Goal: Task Accomplishment & Management: Use online tool/utility

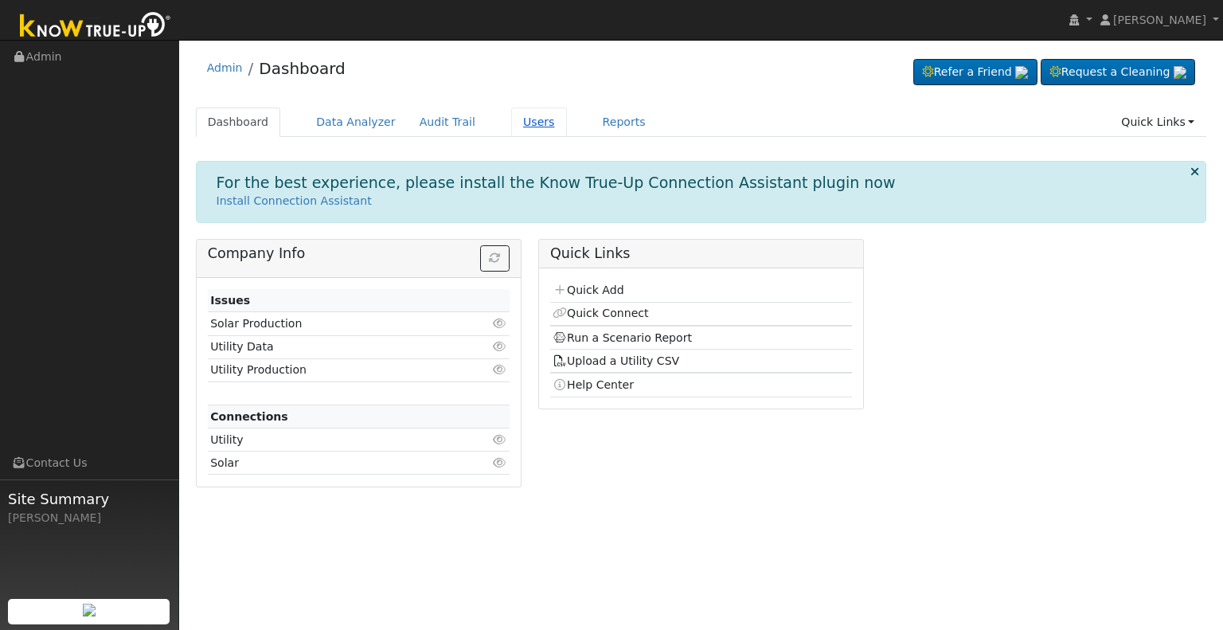
click at [516, 126] on link "Users" at bounding box center [539, 122] width 56 height 29
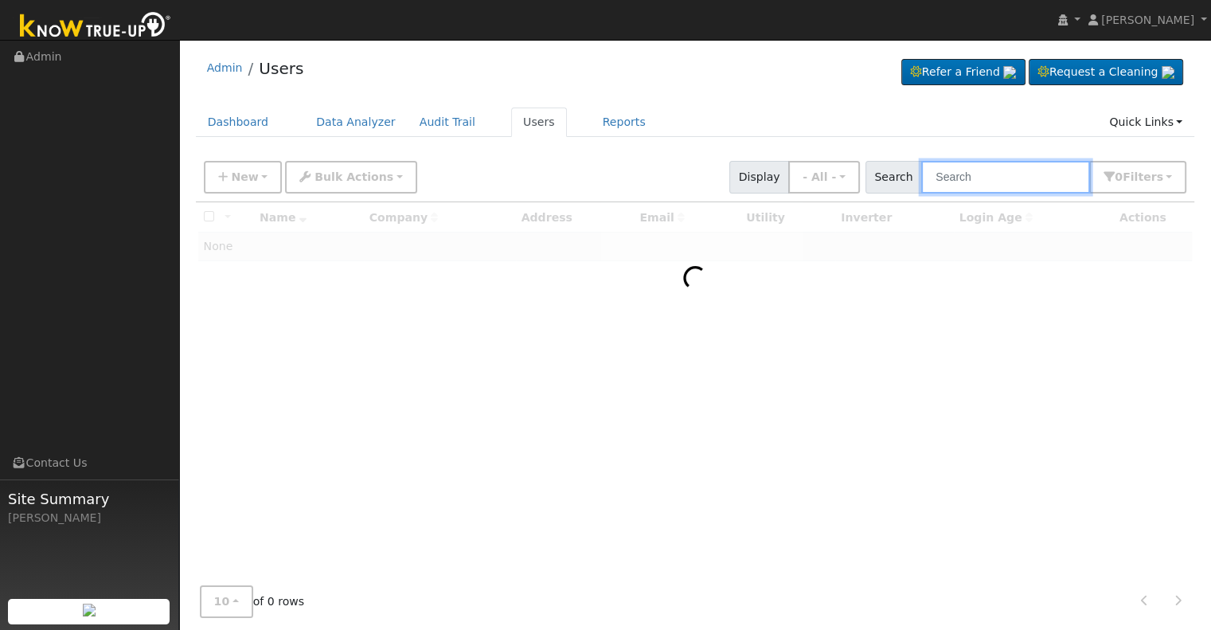
click at [972, 182] on input "text" at bounding box center [1005, 177] width 169 height 33
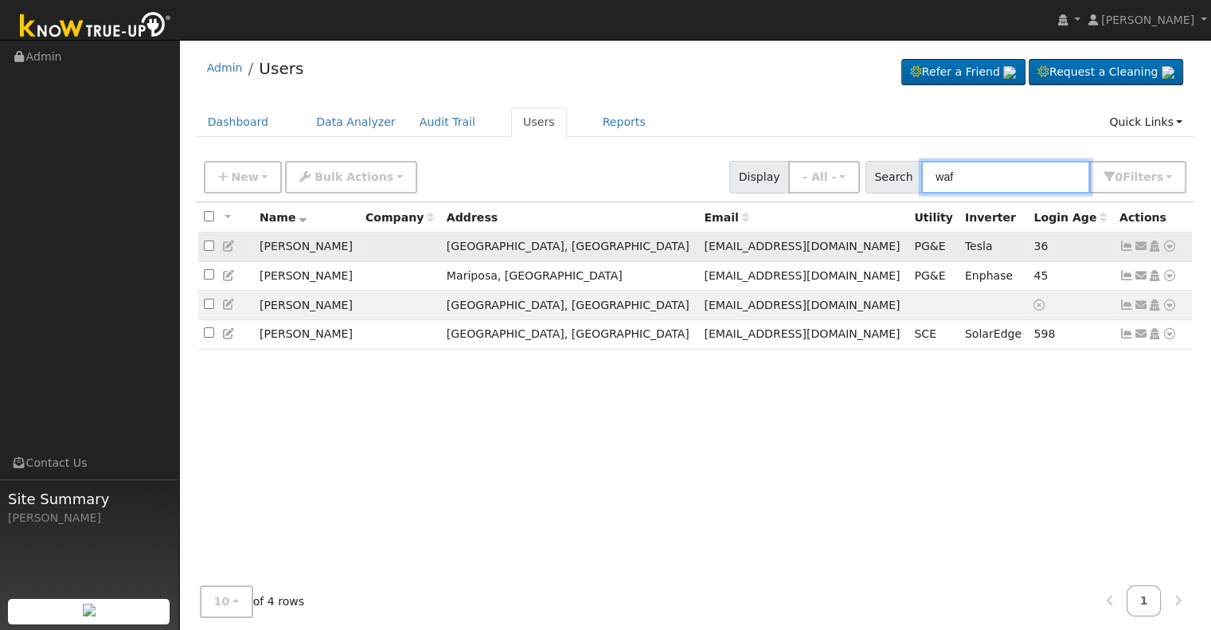
type input "waf"
click at [1125, 248] on icon at bounding box center [1127, 246] width 14 height 11
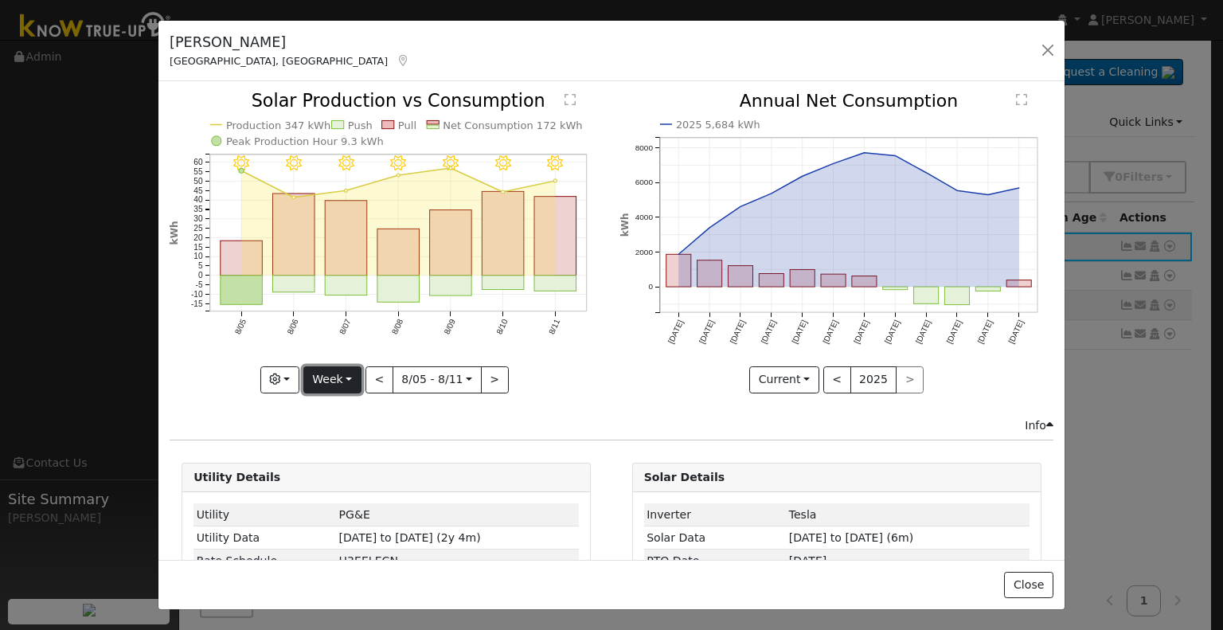
click at [351, 374] on button "Week" at bounding box center [332, 379] width 58 height 27
click at [366, 452] on link "Month" at bounding box center [359, 456] width 111 height 22
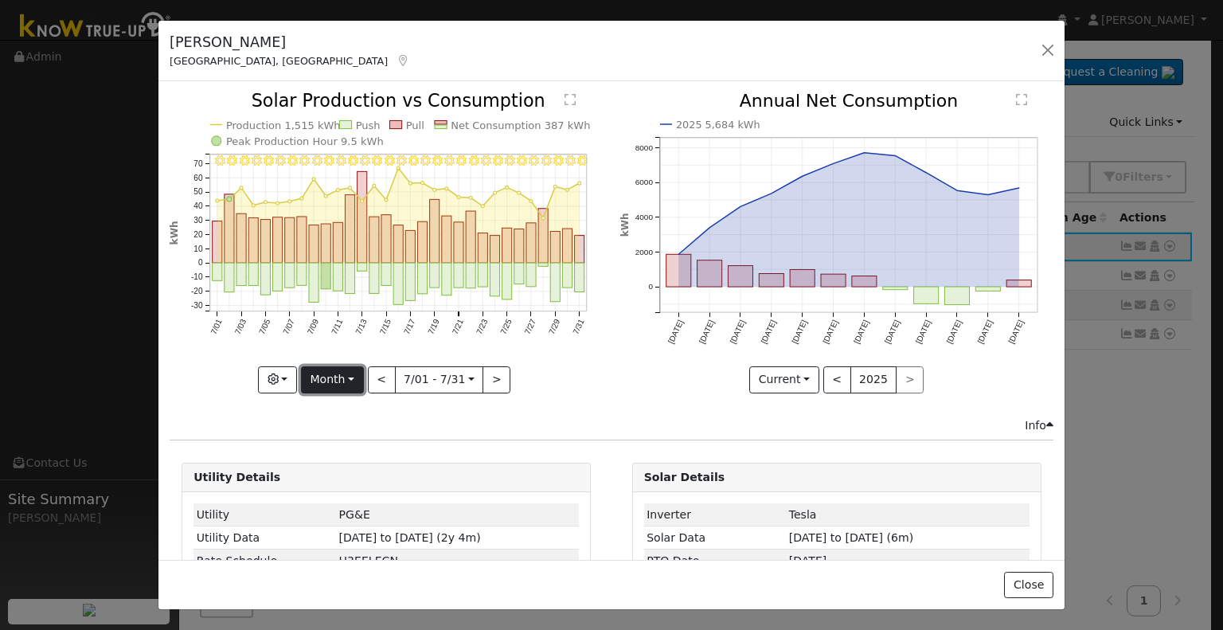
click at [351, 372] on button "Month" at bounding box center [332, 379] width 63 height 27
click at [346, 475] on link "Year" at bounding box center [357, 479] width 111 height 22
type input "2024-08-01"
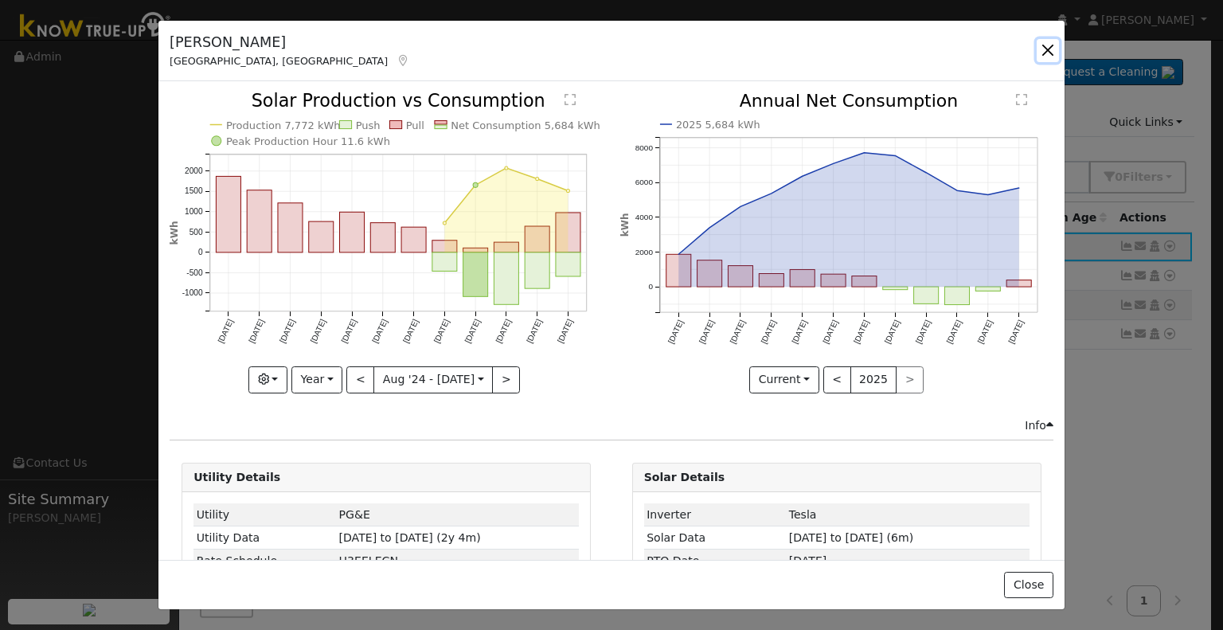
click at [1047, 53] on button "button" at bounding box center [1048, 50] width 22 height 22
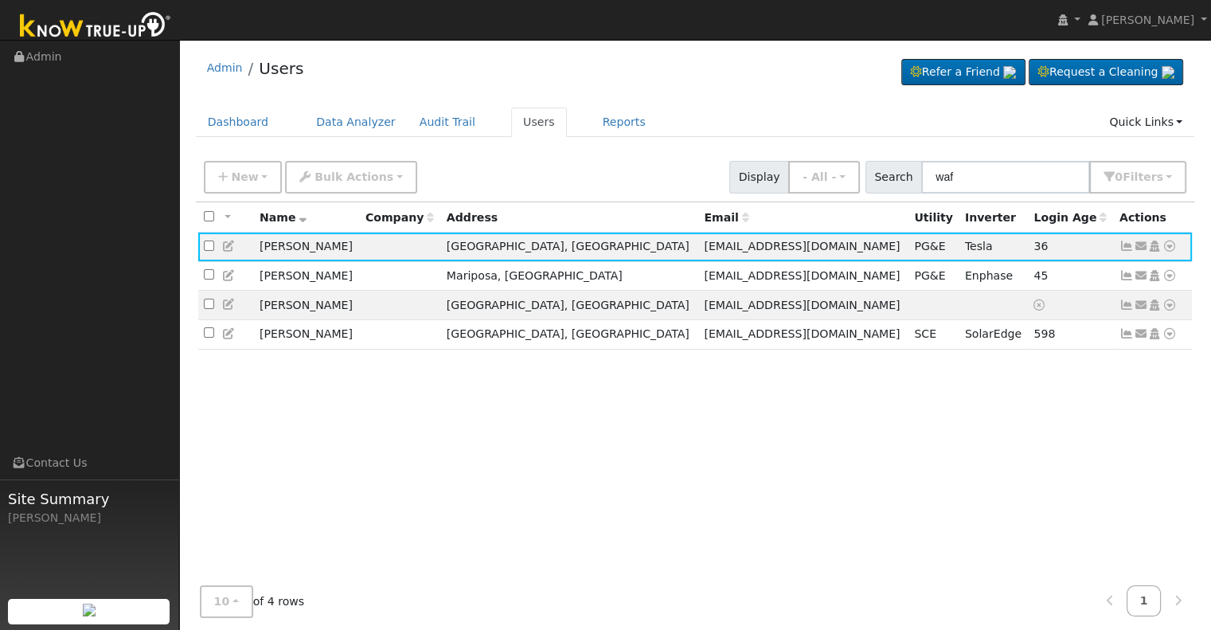
click at [552, 432] on div "All None All on page None on page Name Company Address Email Utility Inverter L…" at bounding box center [696, 391] width 1000 height 378
drag, startPoint x: 1002, startPoint y: 180, endPoint x: 921, endPoint y: 166, distance: 82.5
click at [921, 166] on div "Search waf 0 Filter s My accounts Role Show - All - Show Leads Admin Billing Ad…" at bounding box center [1027, 177] width 322 height 33
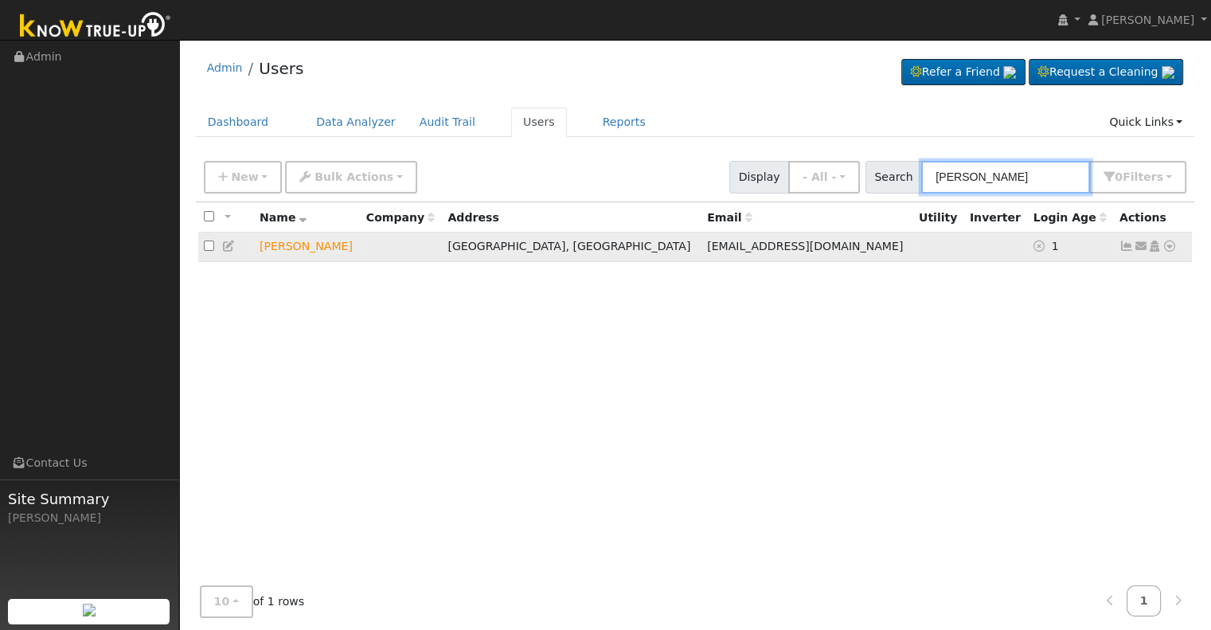
type input "michael garrett"
click at [1168, 245] on icon at bounding box center [1170, 246] width 14 height 11
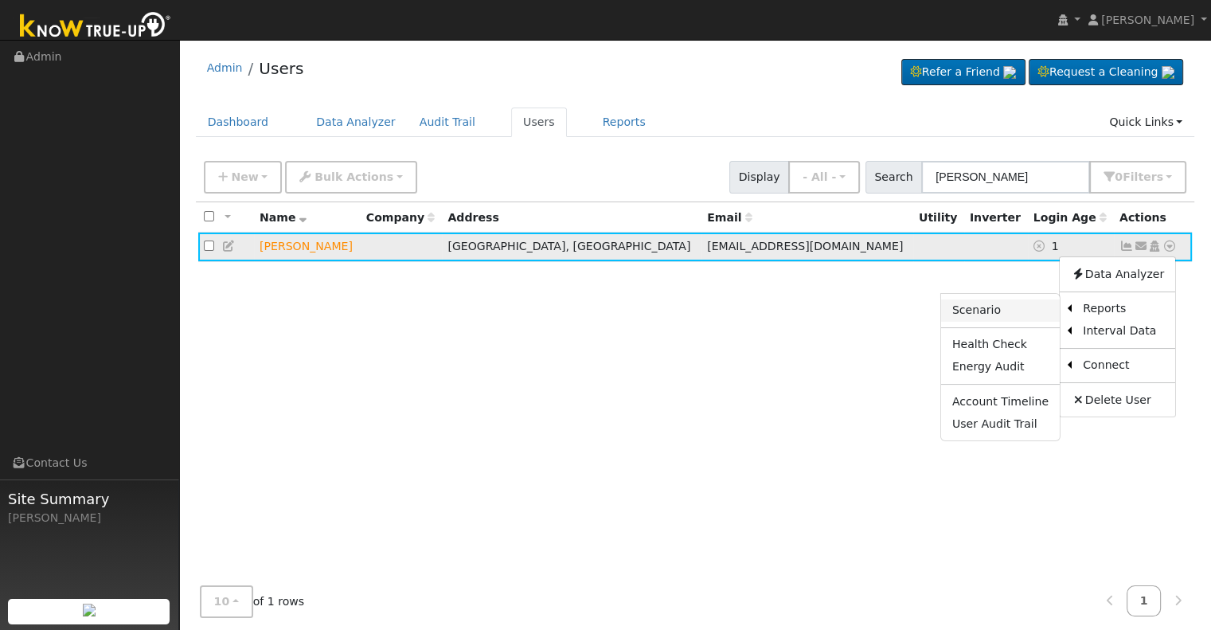
click at [1007, 308] on link "Scenario" at bounding box center [1000, 310] width 119 height 22
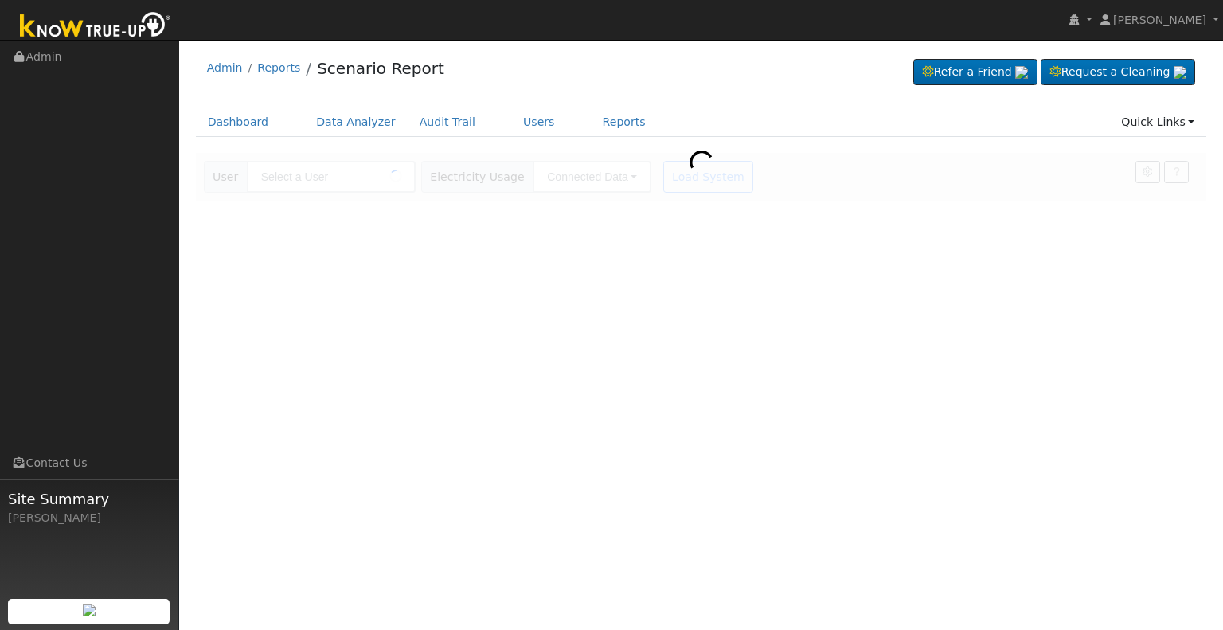
type input "[PERSON_NAME]"
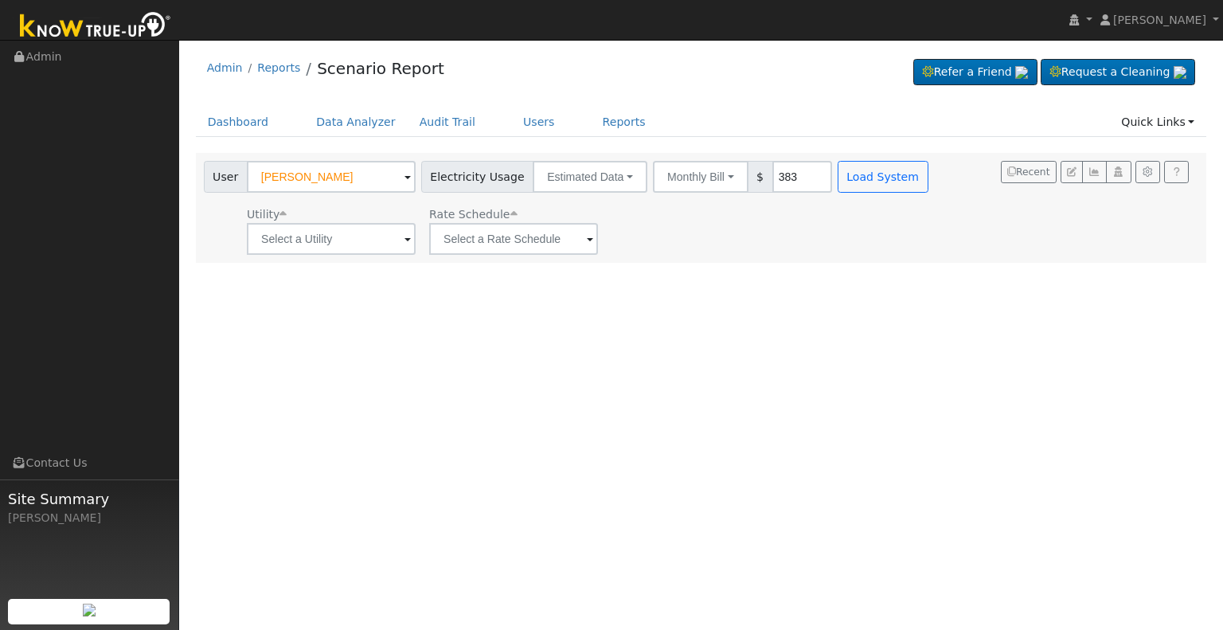
click at [406, 239] on span at bounding box center [408, 240] width 6 height 18
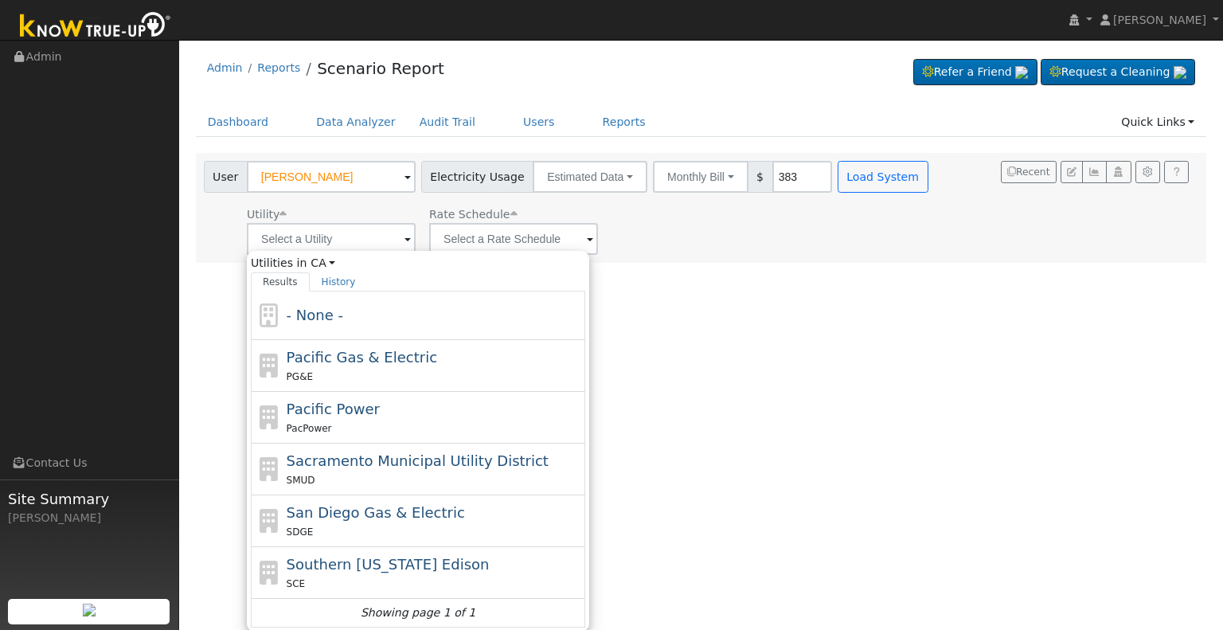
click at [382, 604] on icon "Showing page 1 of 1" at bounding box center [418, 612] width 115 height 17
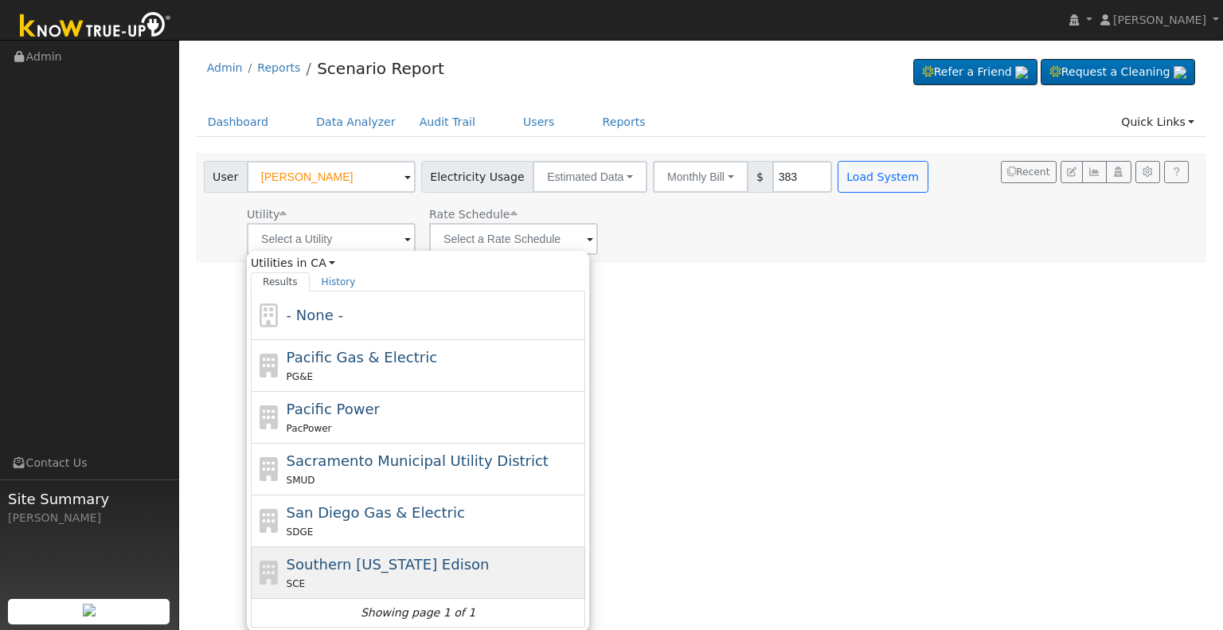
click at [382, 583] on div "SCE" at bounding box center [434, 583] width 295 height 17
type input "Southern [US_STATE] Edison"
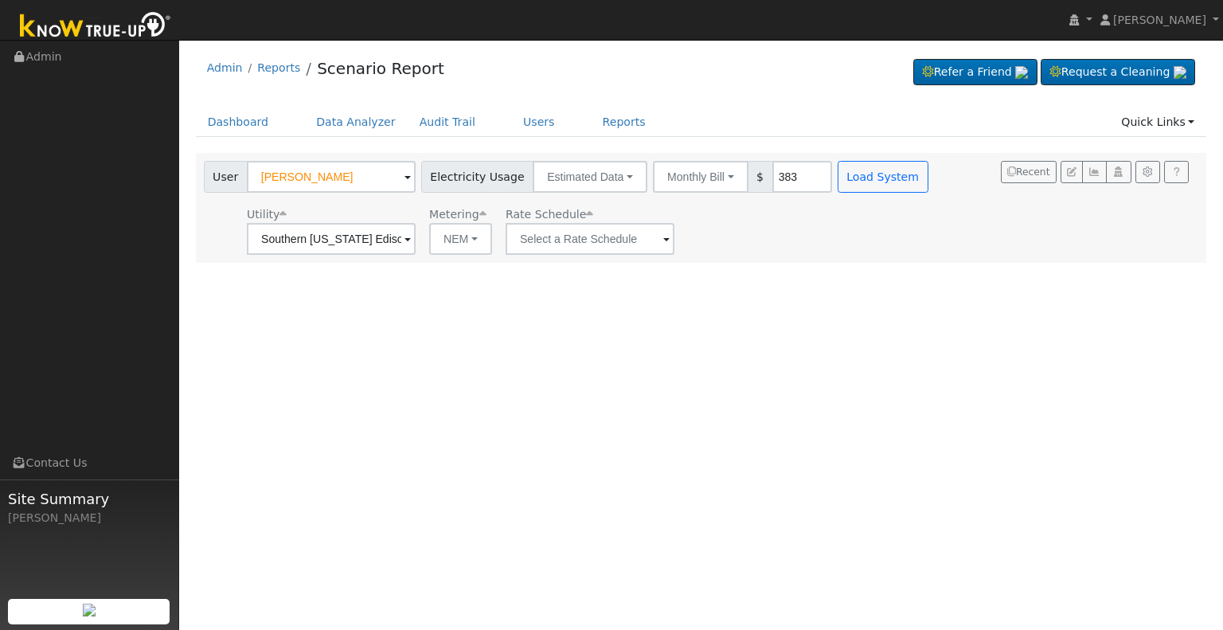
click at [411, 237] on span at bounding box center [408, 240] width 6 height 18
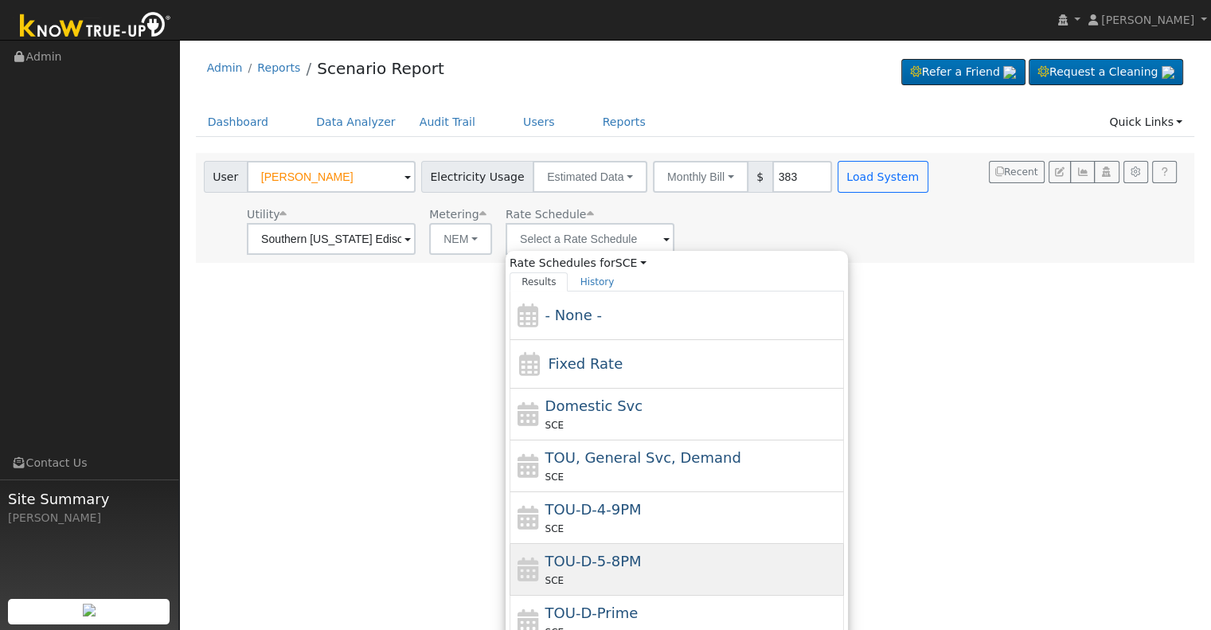
click at [622, 565] on span "TOU-D-5-8PM" at bounding box center [594, 561] width 96 height 17
type input "TOU-D-5-8PM"
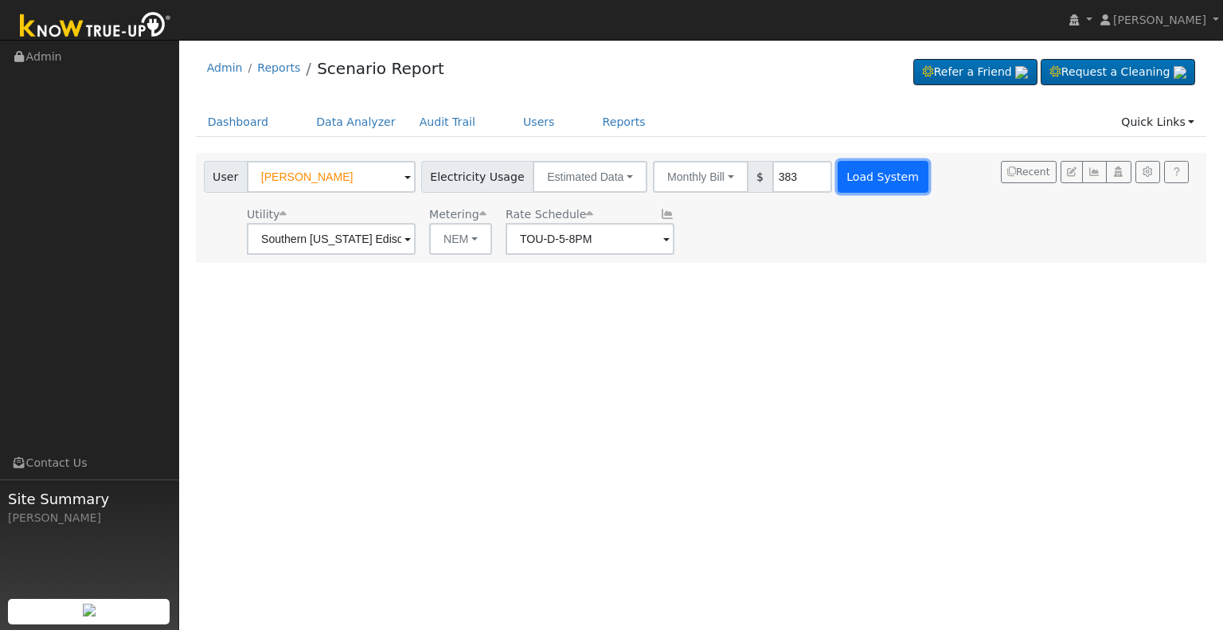
click at [862, 176] on button "Load System" at bounding box center [883, 177] width 91 height 32
